Goal: Task Accomplishment & Management: Use online tool/utility

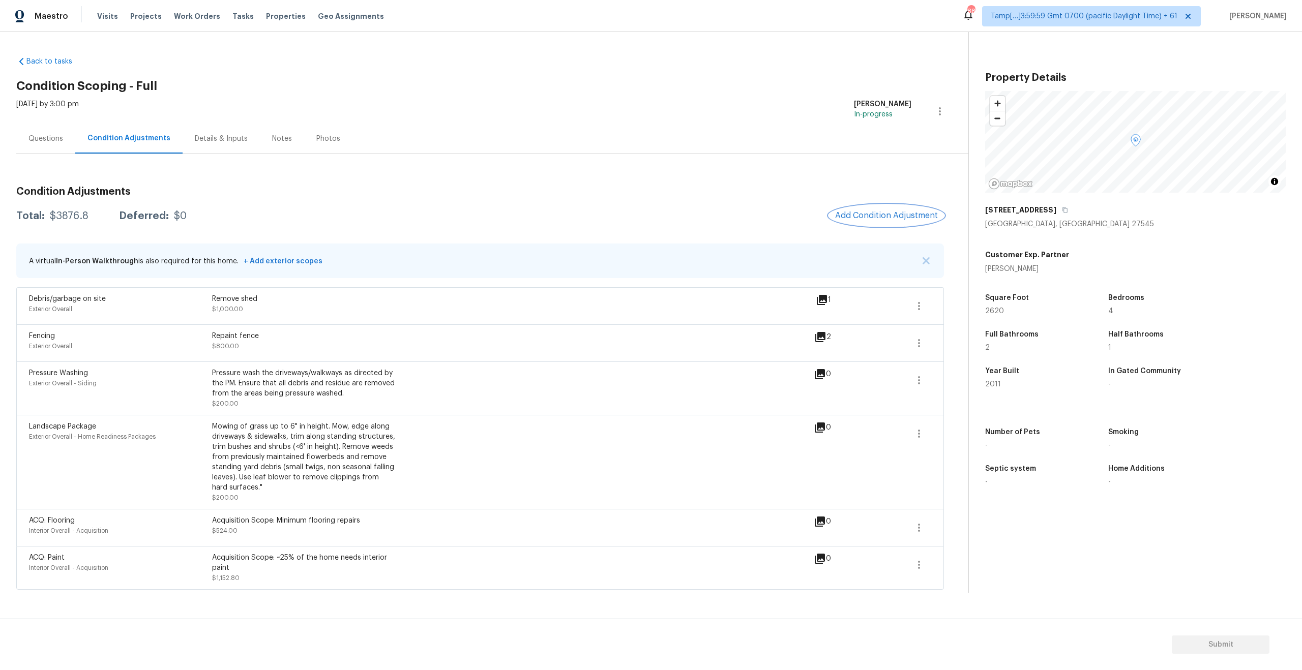
click at [870, 214] on span "Add Condition Adjustment" at bounding box center [886, 215] width 103 height 9
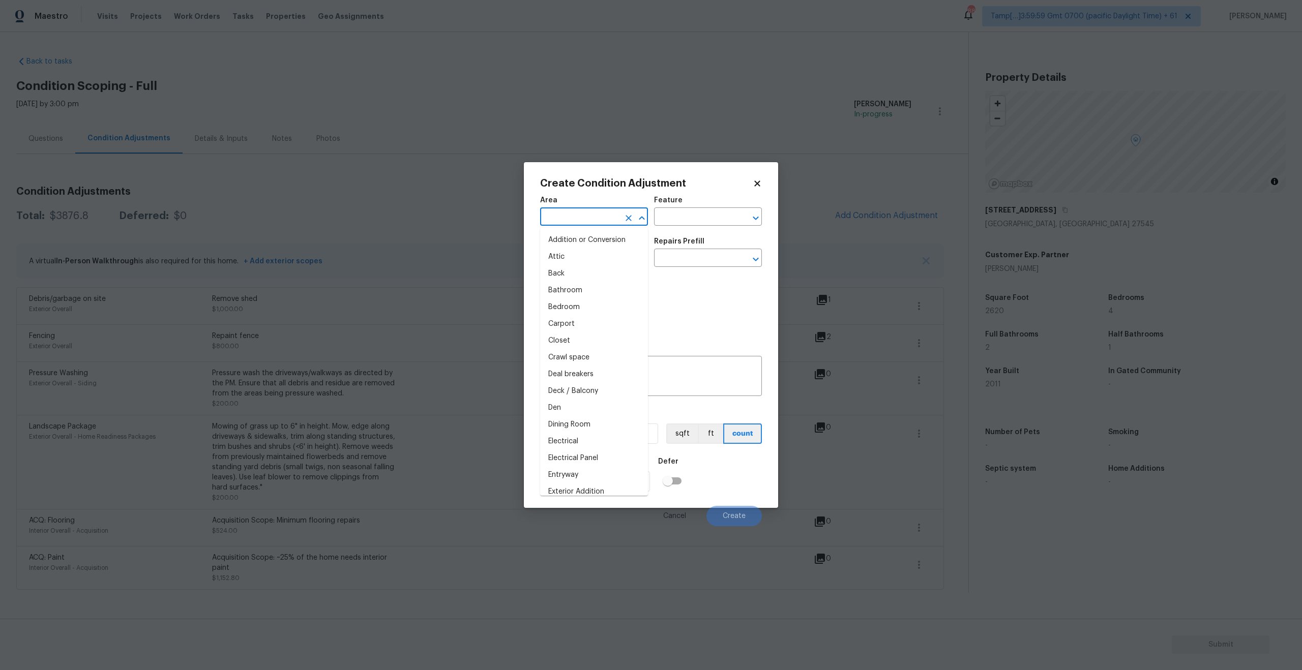
click at [568, 222] on input "text" at bounding box center [579, 218] width 79 height 16
click at [589, 258] on li "Interior Overall" at bounding box center [594, 257] width 108 height 17
type input "Interior Overall"
click at [684, 205] on div "Feature" at bounding box center [708, 203] width 108 height 13
click at [683, 216] on input "text" at bounding box center [693, 218] width 79 height 16
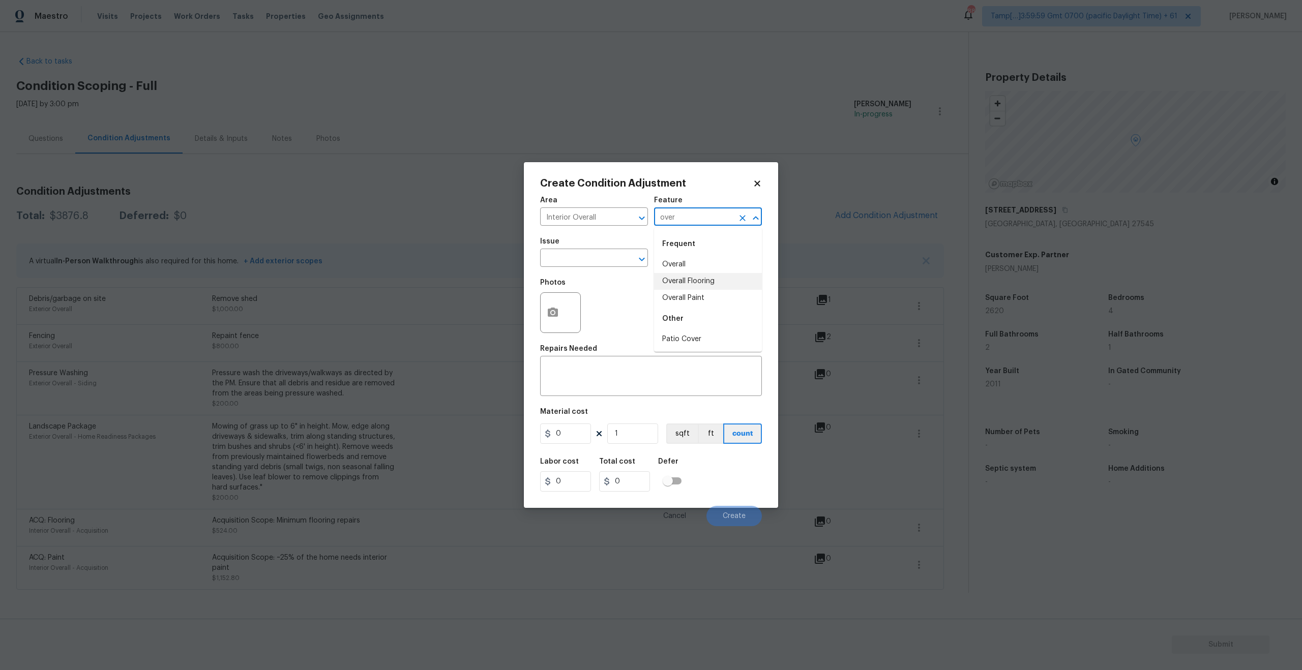
click at [696, 278] on li "Overall Flooring" at bounding box center [708, 281] width 108 height 17
type input "Overall Flooring"
click at [575, 264] on input "text" at bounding box center [579, 259] width 79 height 16
type input "o"
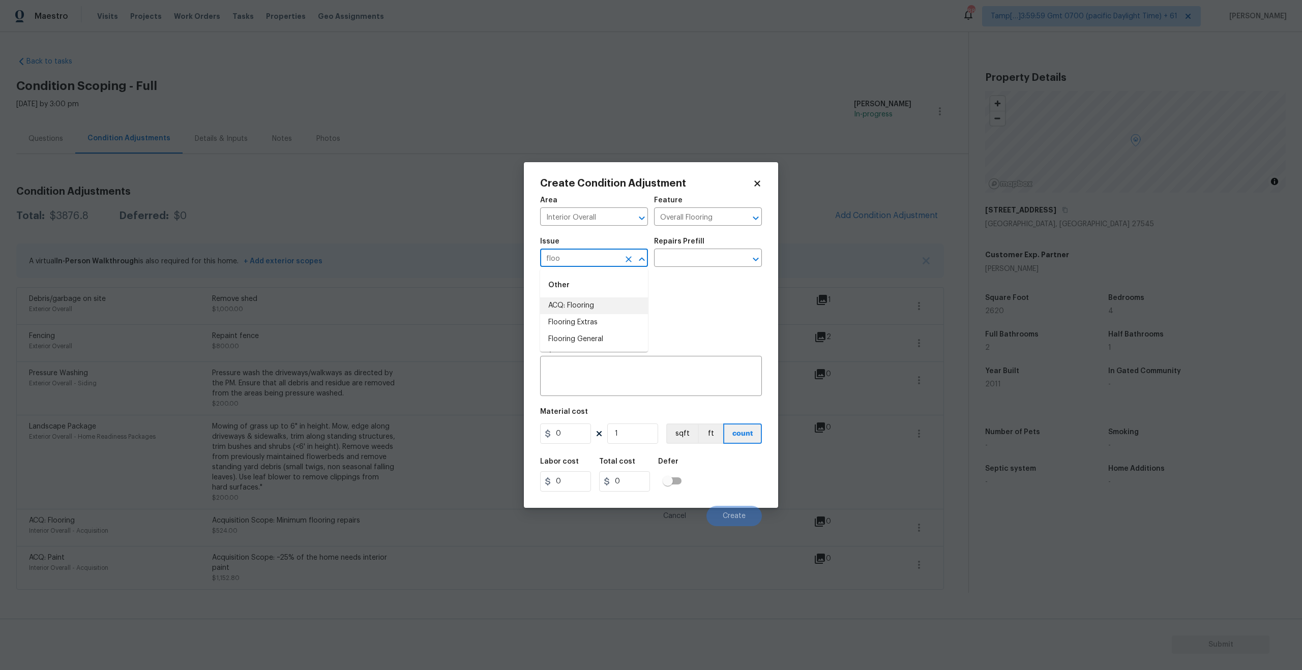
click at [589, 310] on li "ACQ: Flooring" at bounding box center [594, 305] width 108 height 17
type input "ACQ: Flooring"
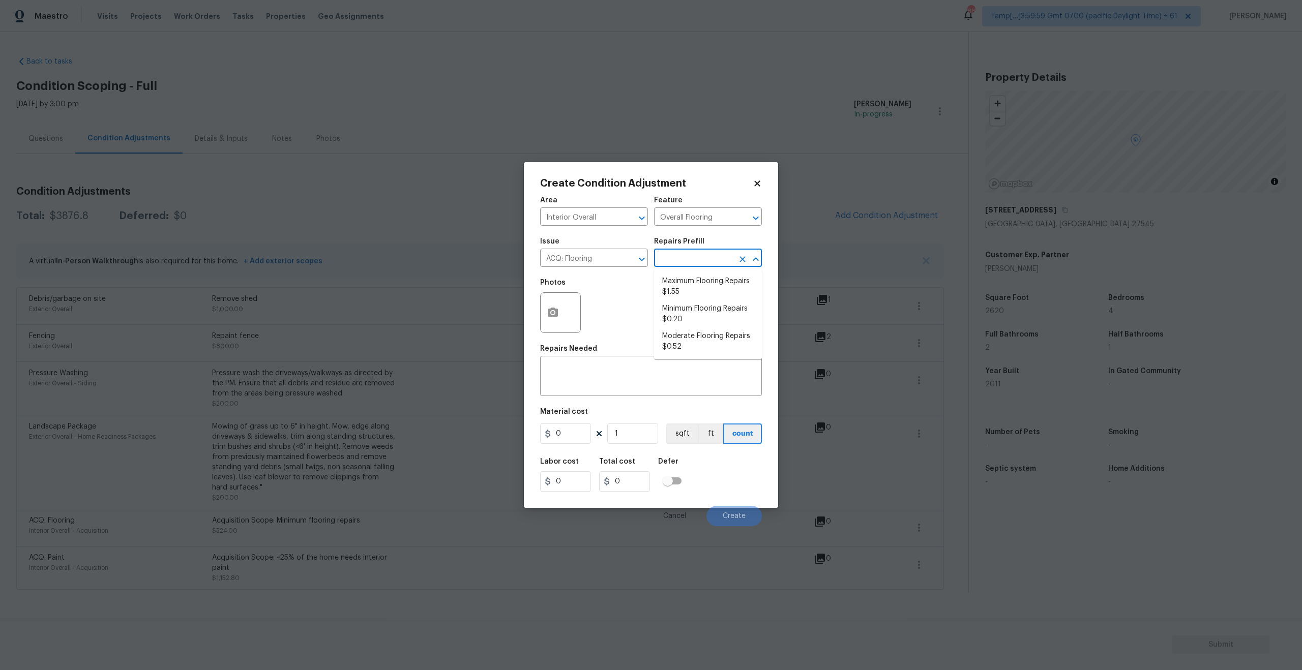
click at [662, 252] on input "text" at bounding box center [693, 259] width 79 height 16
click at [675, 278] on li "Maximum Flooring Repairs $1.55" at bounding box center [708, 286] width 108 height 27
type input "Acquisition"
type textarea "Acquisition Scope: Maximum flooring repairs"
type input "1.55"
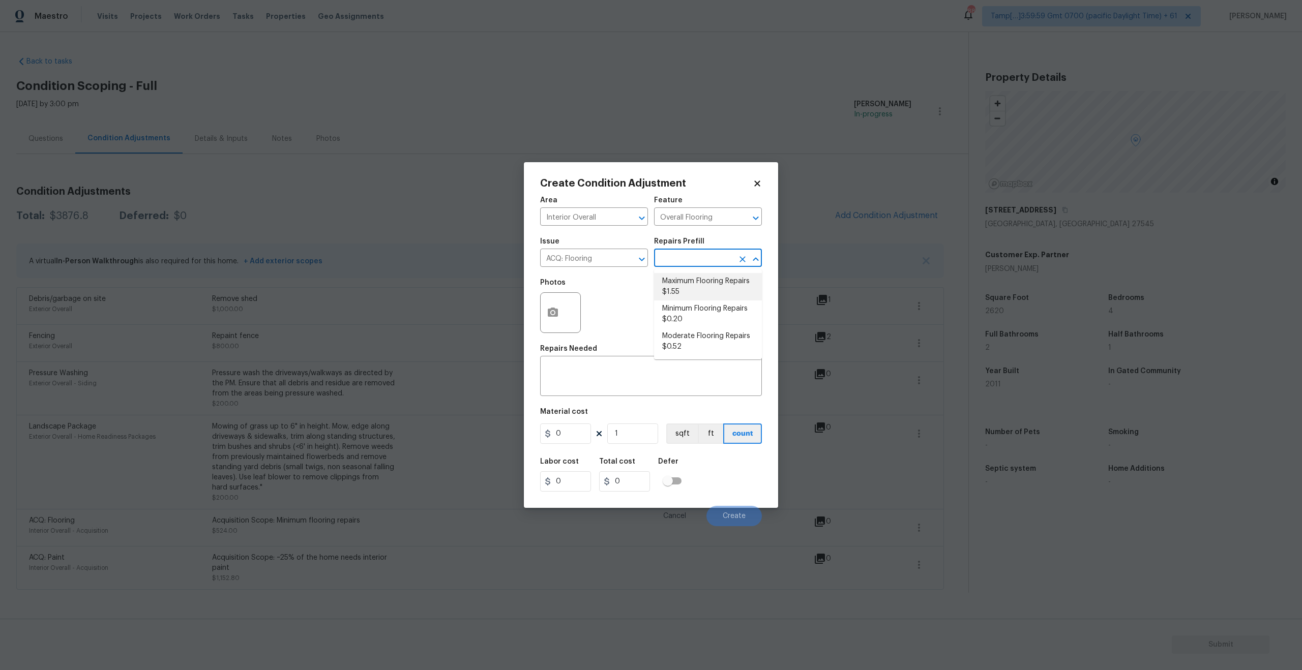
type input "1.55"
click at [745, 518] on span "Create" at bounding box center [734, 517] width 23 height 8
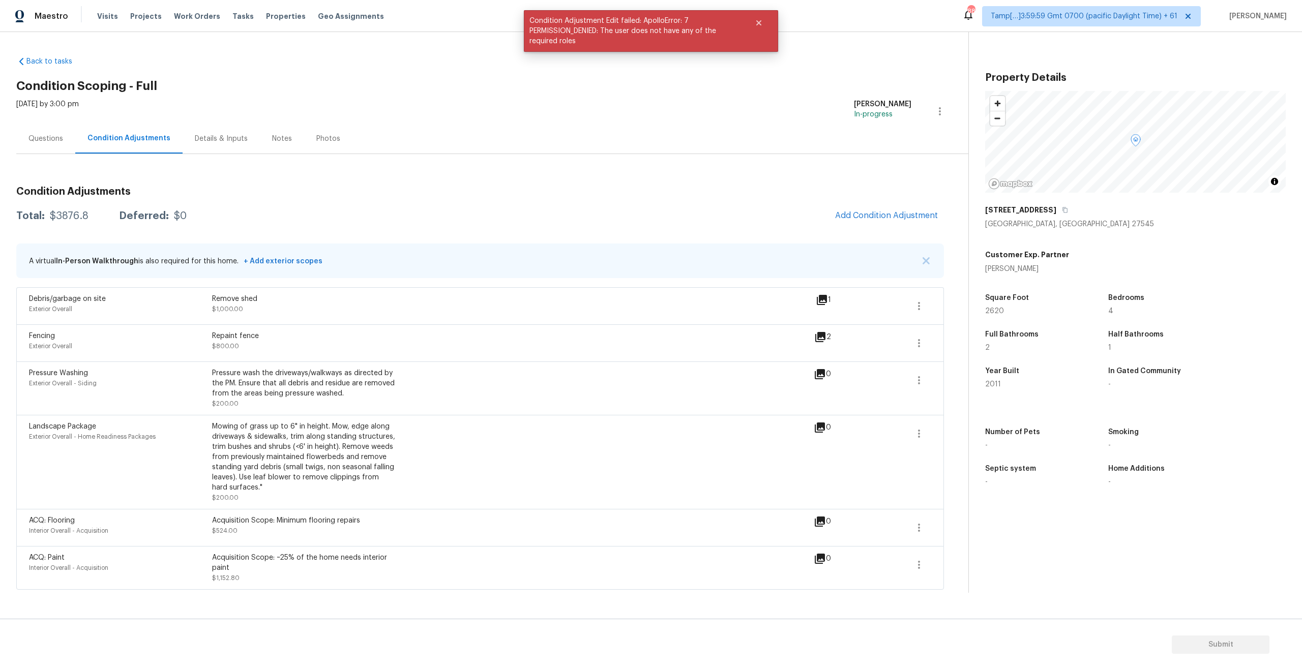
click at [742, 214] on div "Total: $3876.8 Deferred: $0 Add Condition Adjustment" at bounding box center [480, 216] width 928 height 22
